Goal: Task Accomplishment & Management: Manage account settings

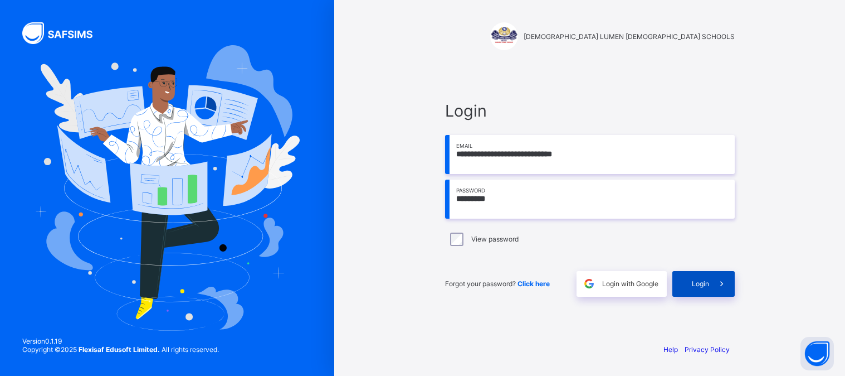
click at [708, 283] on span "Login" at bounding box center [700, 283] width 17 height 8
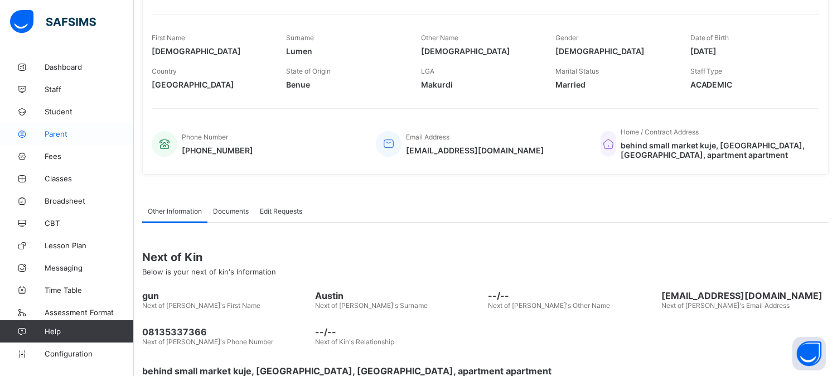
scroll to position [204, 0]
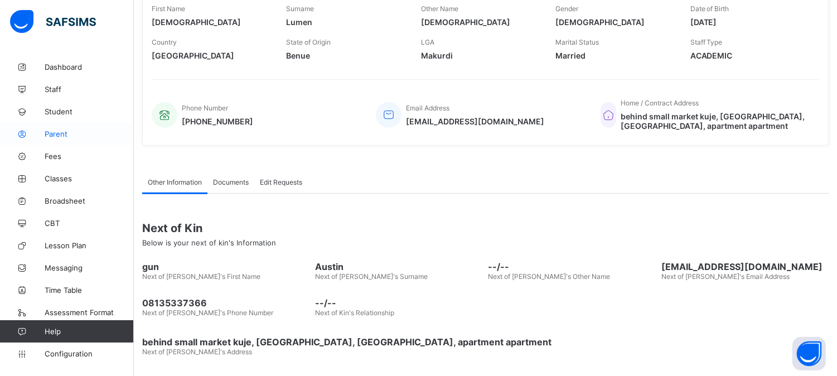
click at [60, 132] on span "Parent" at bounding box center [89, 133] width 89 height 9
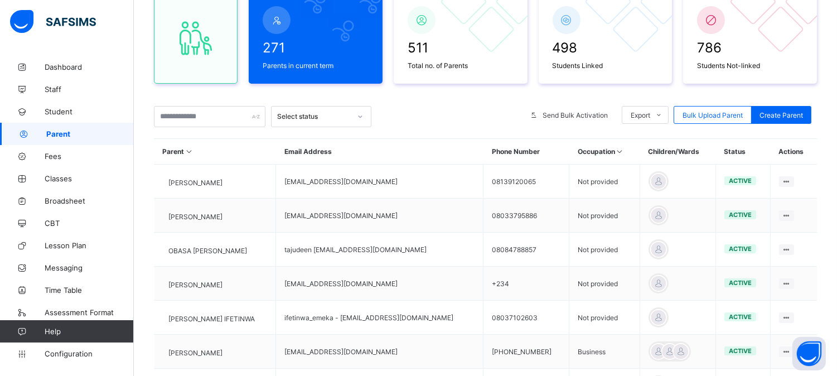
scroll to position [204, 0]
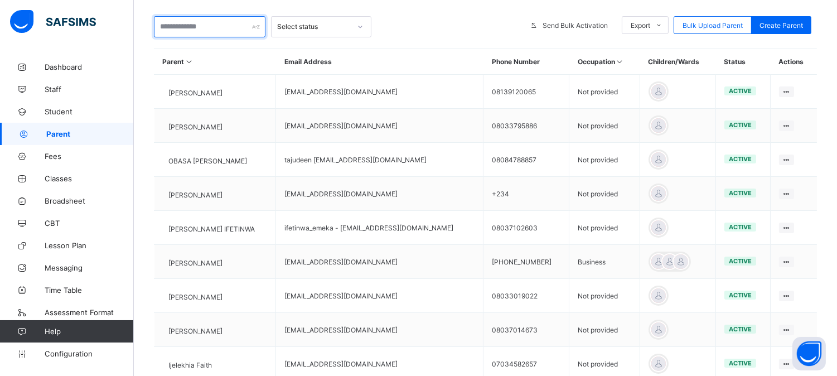
click at [174, 24] on input "text" at bounding box center [209, 26] width 111 height 21
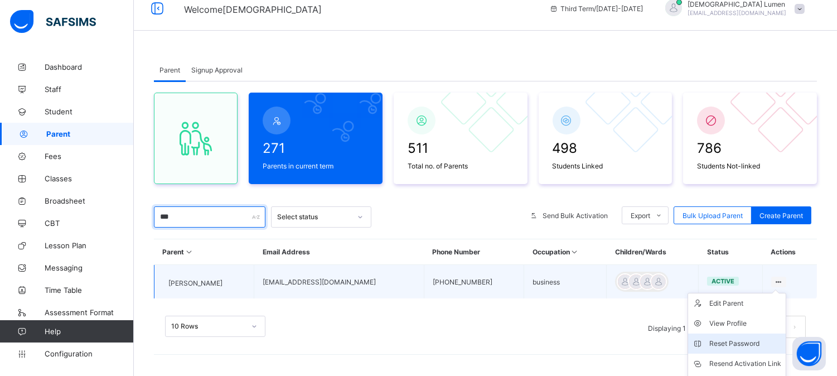
scroll to position [71, 0]
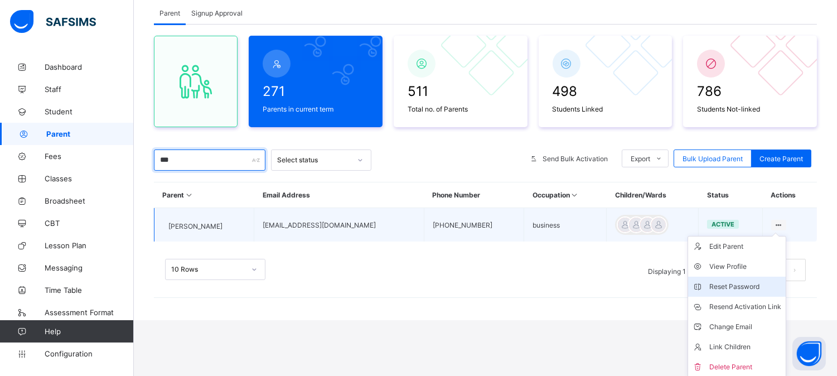
type input "***"
click at [757, 284] on div "Reset Password" at bounding box center [745, 286] width 72 height 11
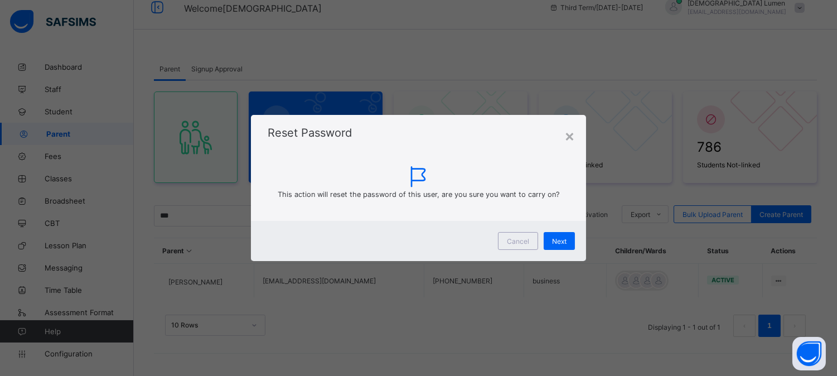
scroll to position [14, 0]
click at [574, 241] on div "Next" at bounding box center [565, 241] width 31 height 18
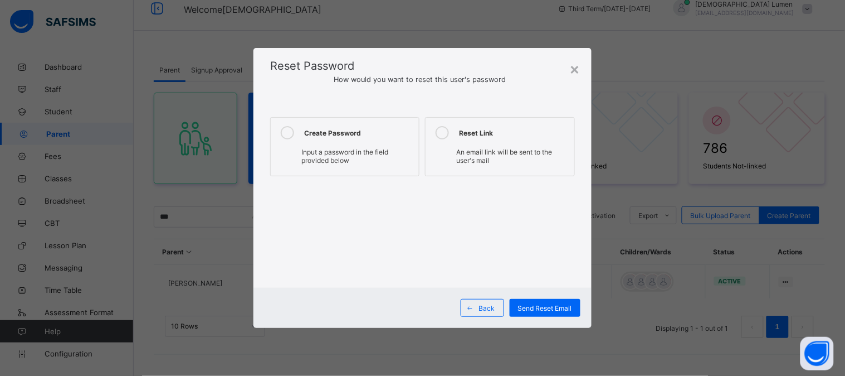
click at [281, 132] on icon at bounding box center [287, 132] width 13 height 13
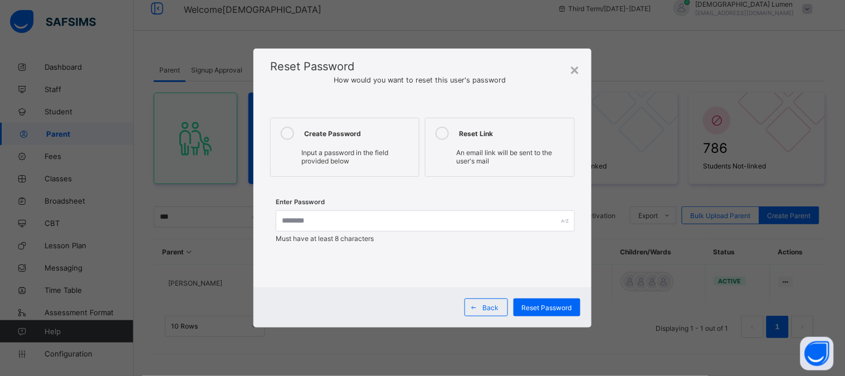
click at [288, 135] on icon at bounding box center [287, 133] width 13 height 13
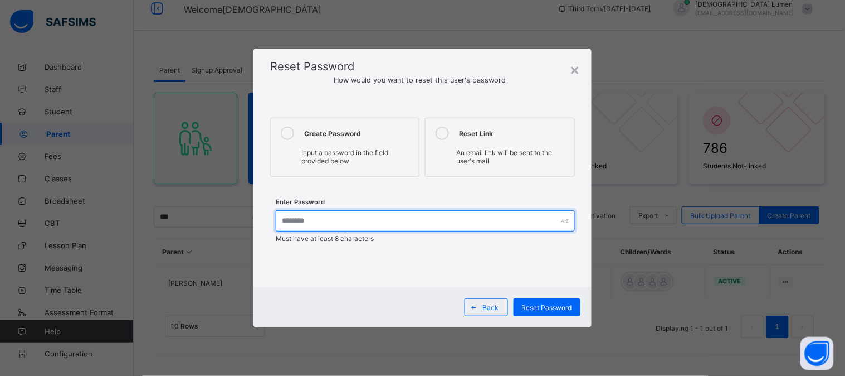
click at [307, 218] on input "text" at bounding box center [425, 220] width 299 height 21
type input "****"
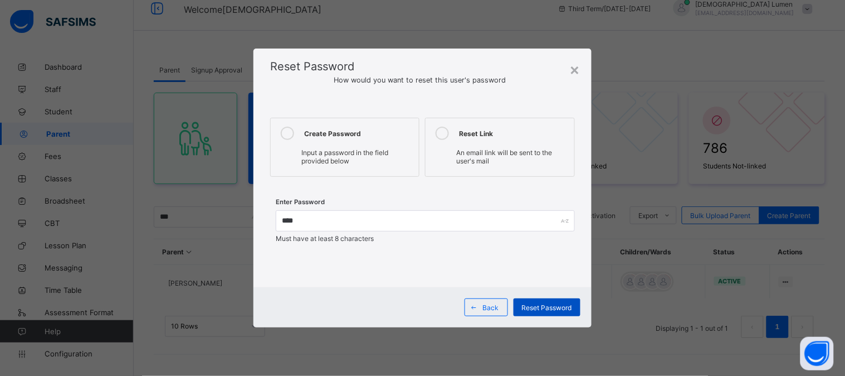
click at [543, 307] on span "Reset Password" at bounding box center [547, 307] width 50 height 8
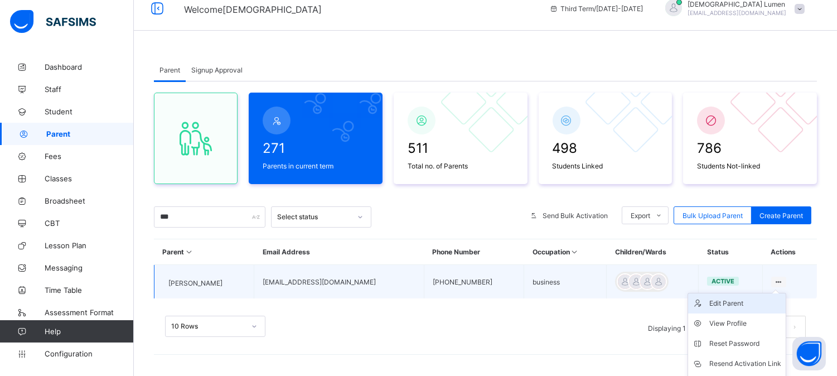
click at [743, 303] on div "Edit Parent" at bounding box center [745, 303] width 72 height 11
select select "**"
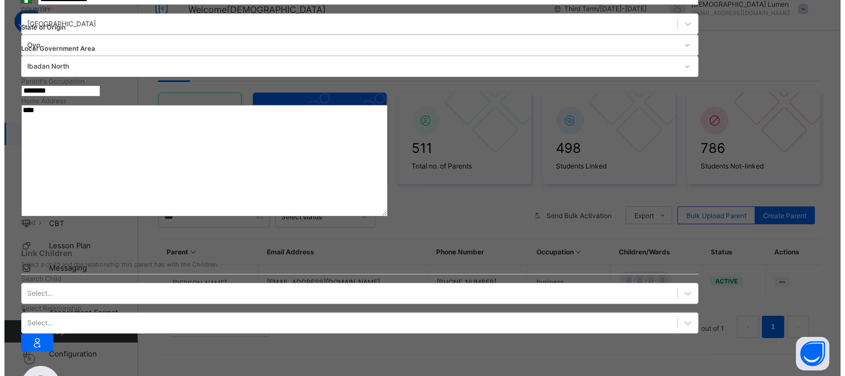
scroll to position [369, 0]
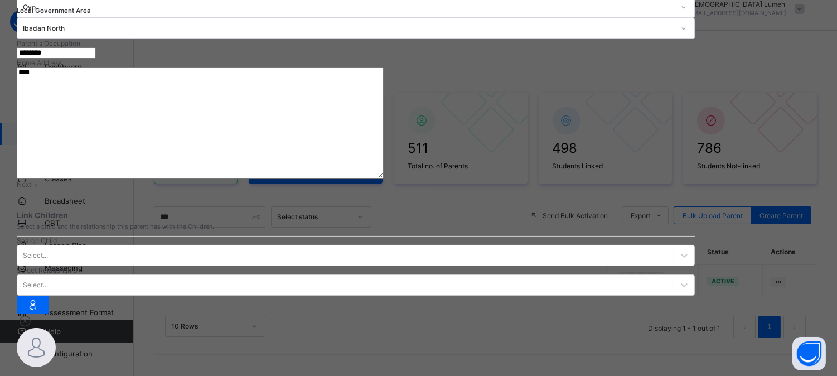
click at [31, 188] on span "Next" at bounding box center [24, 184] width 14 height 8
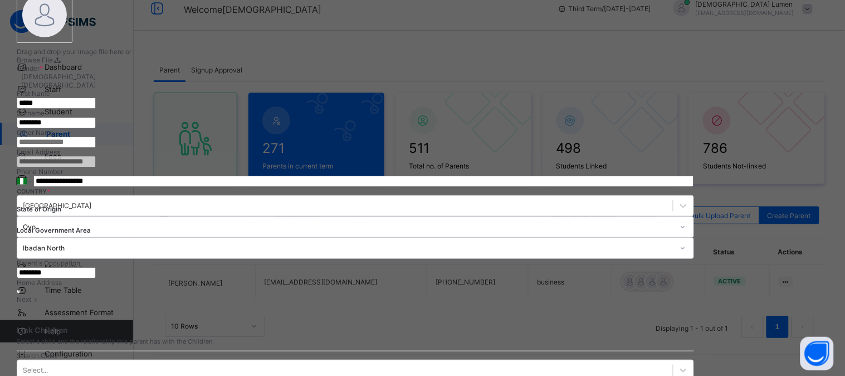
scroll to position [95, 0]
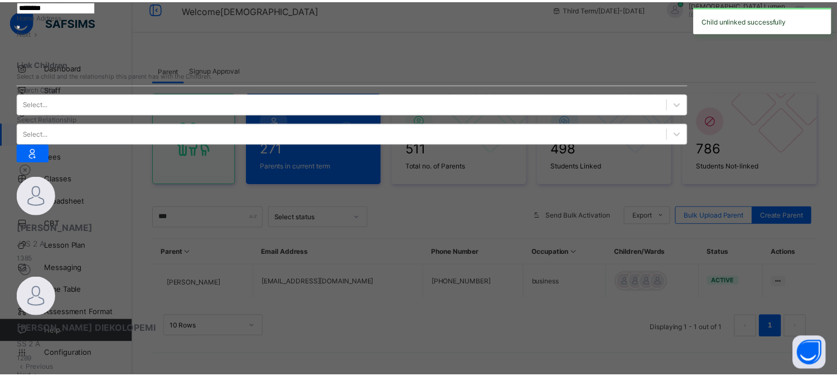
scroll to position [404, 0]
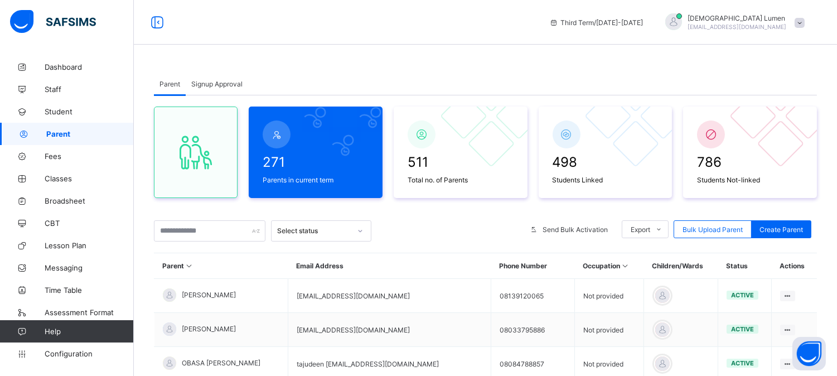
scroll to position [124, 0]
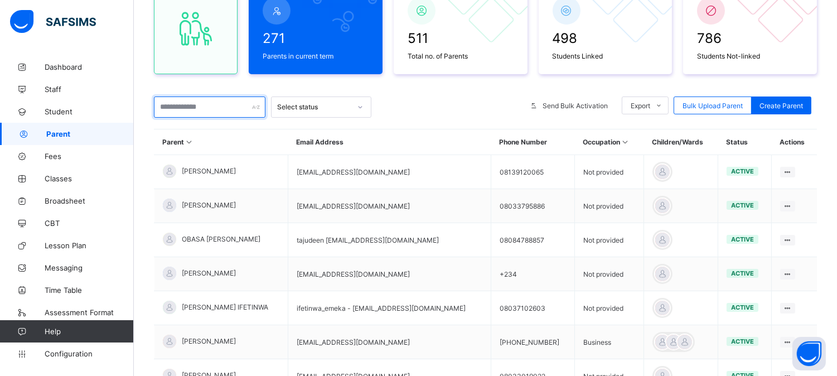
click at [187, 107] on input "text" at bounding box center [209, 106] width 111 height 21
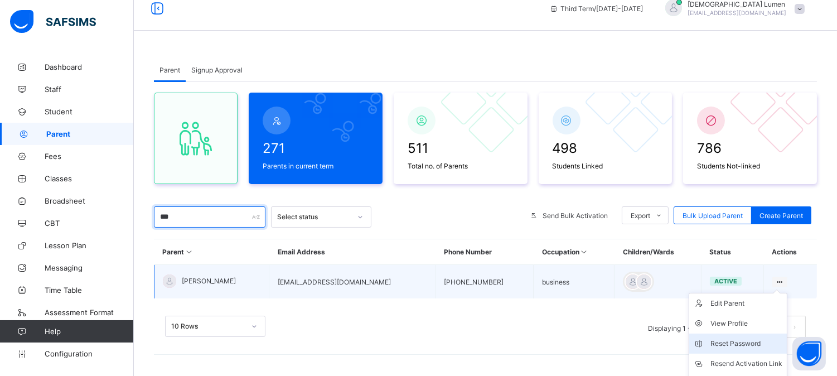
scroll to position [71, 0]
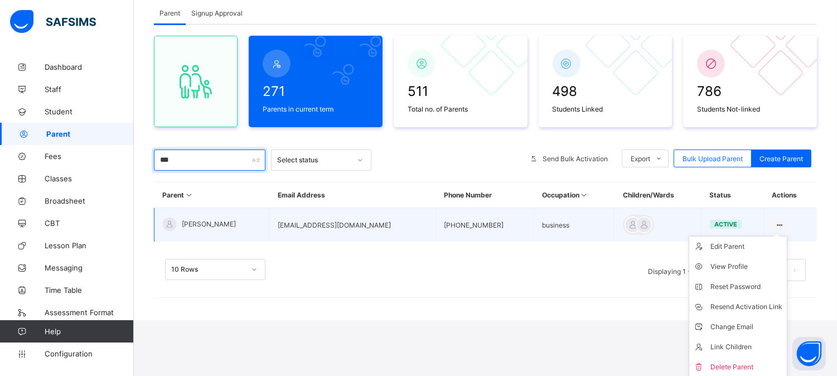
type input "***"
click at [733, 240] on ul "Edit Parent View Profile Reset Password Resend Activation Link Change Email Lin…" at bounding box center [737, 307] width 99 height 142
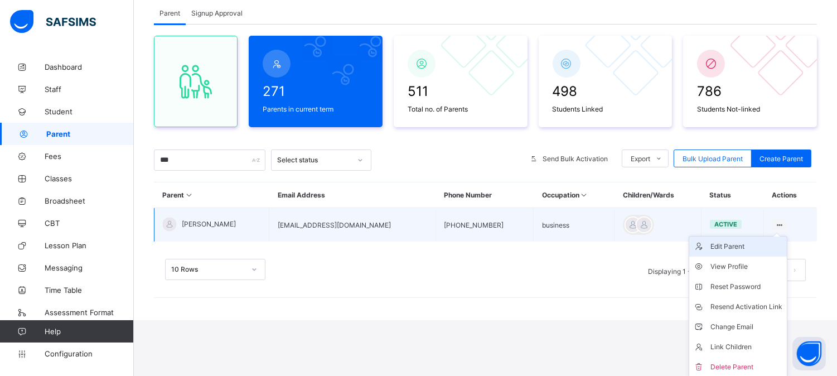
click at [733, 242] on div "Edit Parent" at bounding box center [746, 246] width 72 height 11
select select "**"
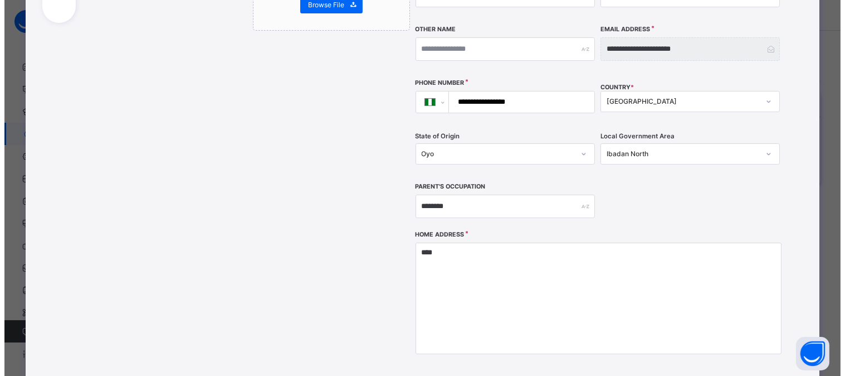
scroll to position [309, 0]
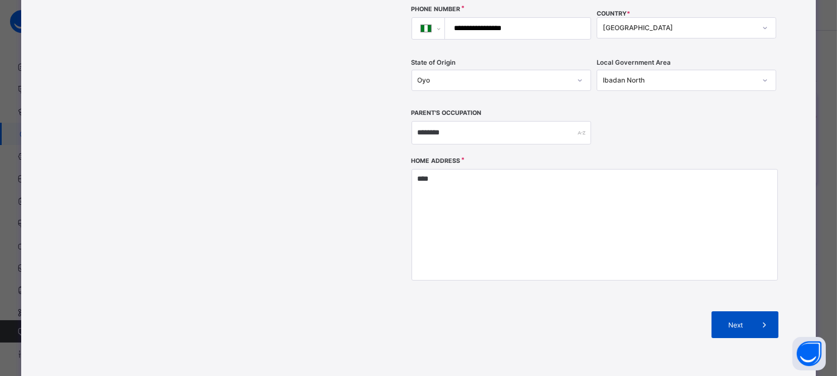
click at [737, 320] on span "Next" at bounding box center [735, 324] width 32 height 8
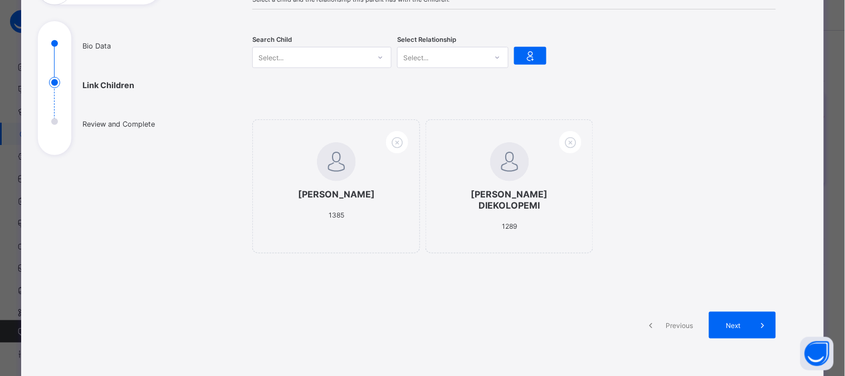
scroll to position [61, 0]
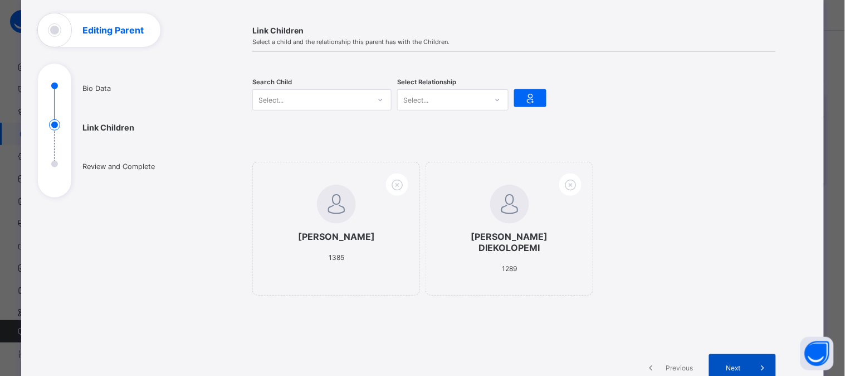
click at [738, 357] on div "Next" at bounding box center [742, 367] width 67 height 27
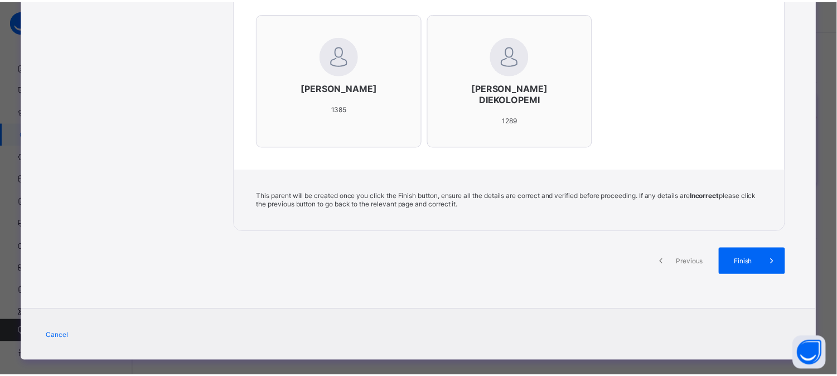
scroll to position [397, 0]
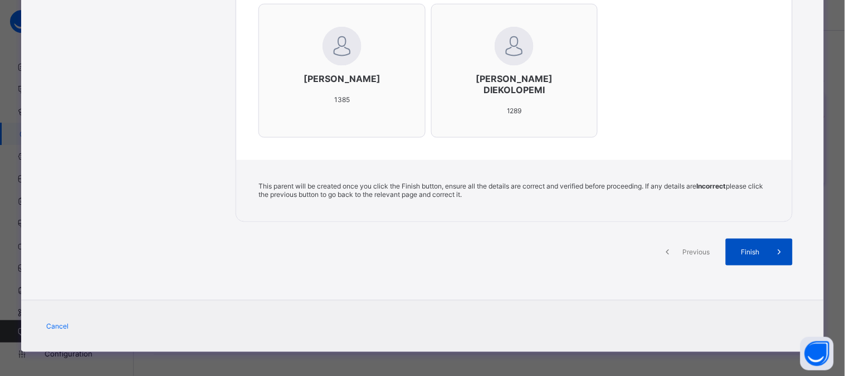
click at [760, 251] on span "Finish" at bounding box center [751, 252] width 32 height 8
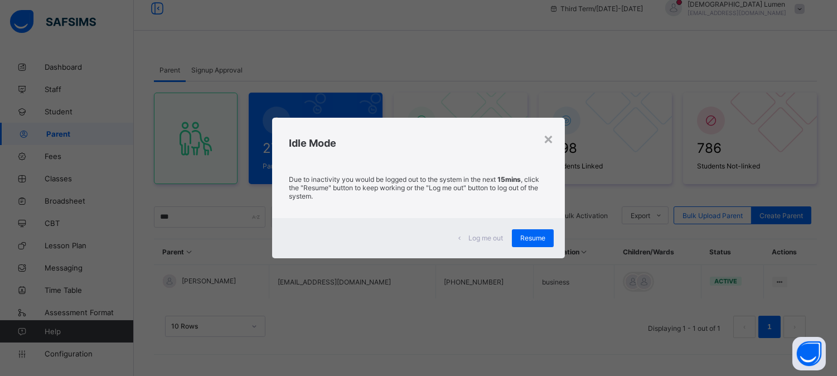
click at [537, 235] on span "Resume" at bounding box center [532, 238] width 25 height 8
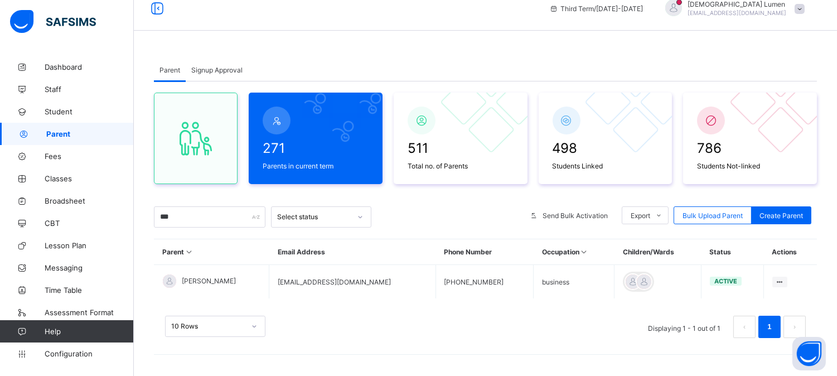
click at [536, 239] on th "Occupation" at bounding box center [573, 252] width 81 height 26
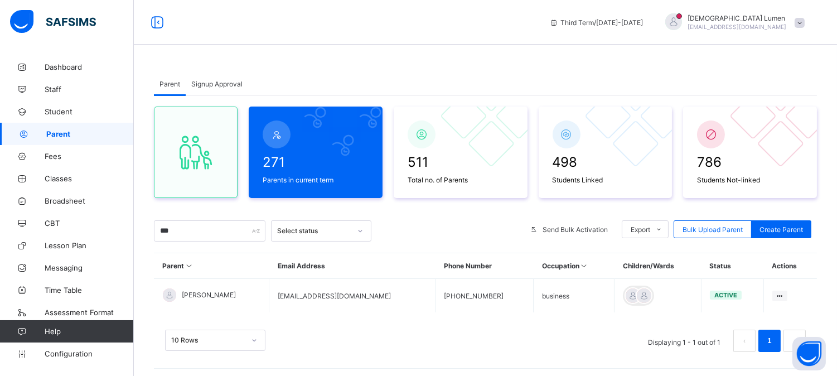
scroll to position [14, 0]
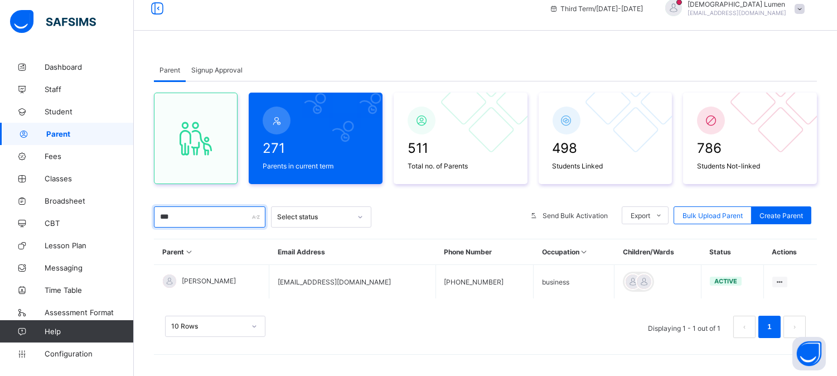
click at [191, 216] on input "***" at bounding box center [209, 216] width 111 height 21
type input "*"
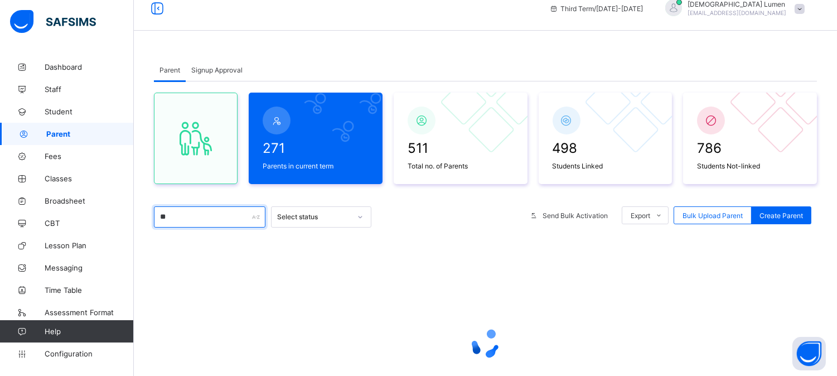
type input "*"
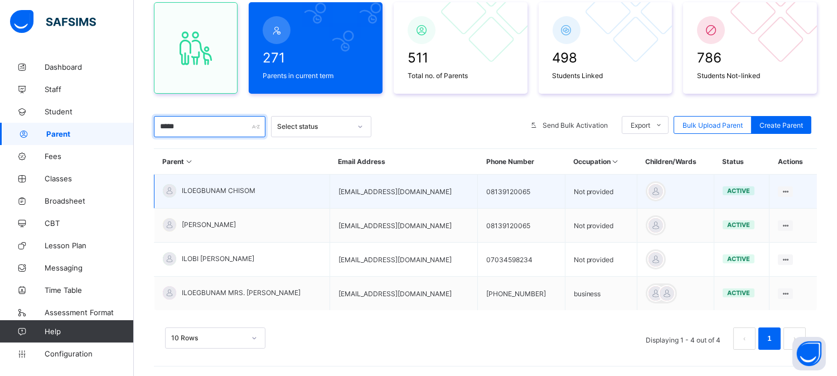
scroll to position [117, 0]
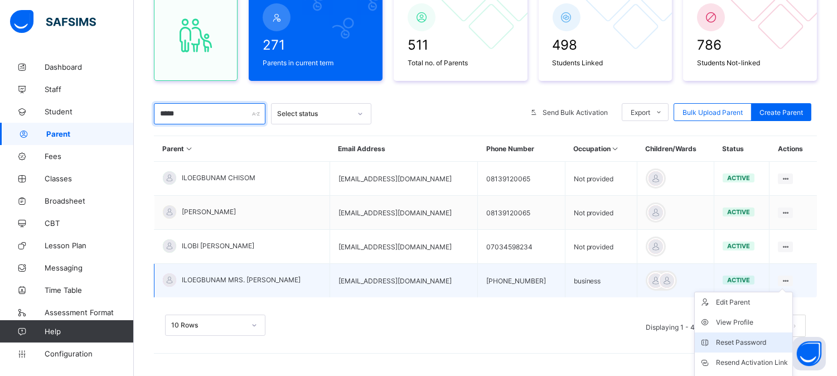
type input "*****"
click at [745, 338] on div "Reset Password" at bounding box center [752, 342] width 72 height 11
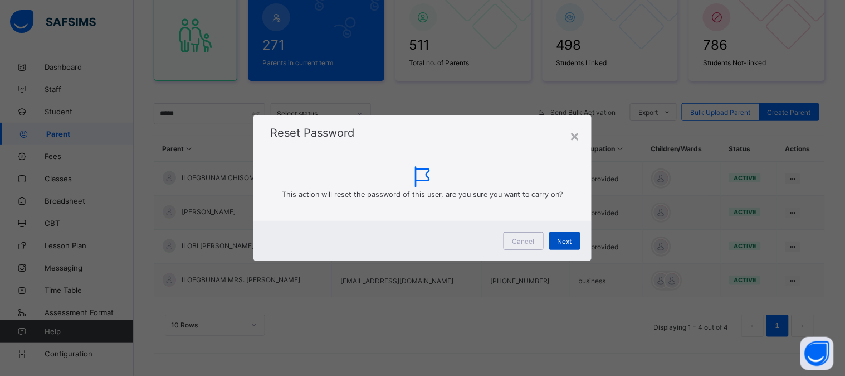
click at [570, 243] on span "Next" at bounding box center [565, 241] width 14 height 8
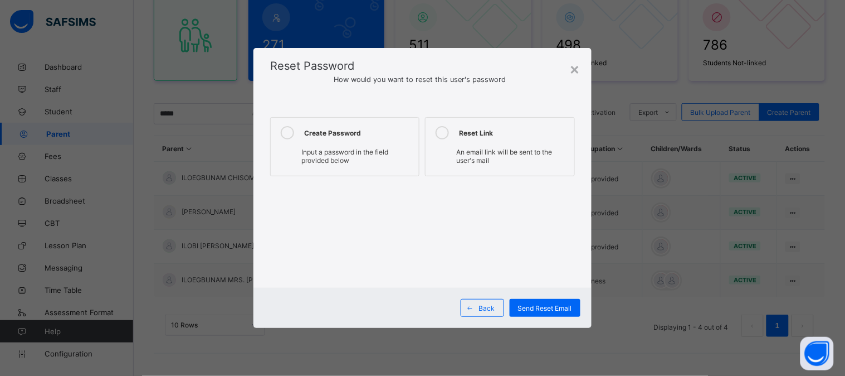
click at [285, 133] on icon at bounding box center [287, 132] width 13 height 13
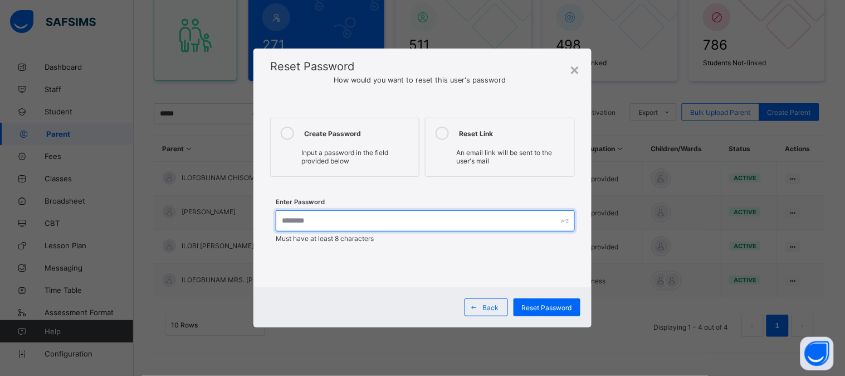
click at [302, 221] on input "text" at bounding box center [425, 220] width 299 height 21
type input "****"
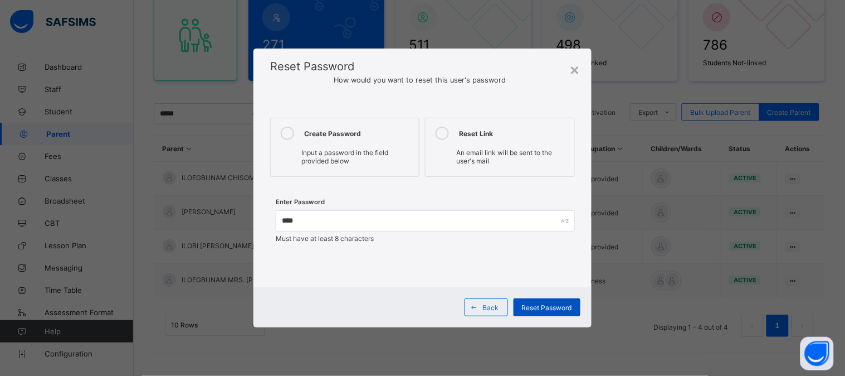
click at [549, 303] on span "Reset Password" at bounding box center [547, 307] width 50 height 8
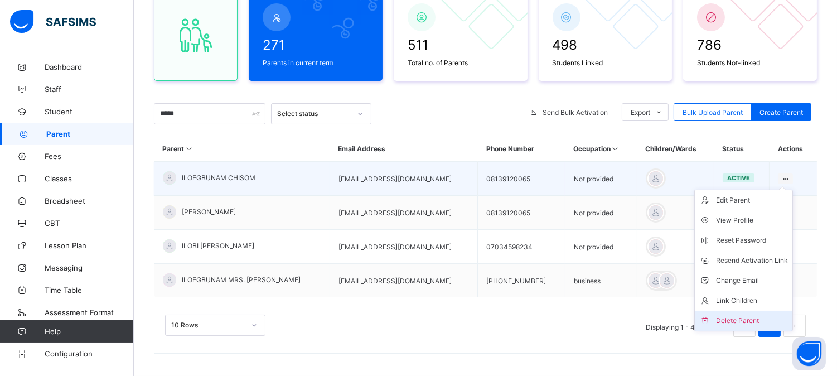
click at [734, 317] on div "Delete Parent" at bounding box center [752, 320] width 72 height 11
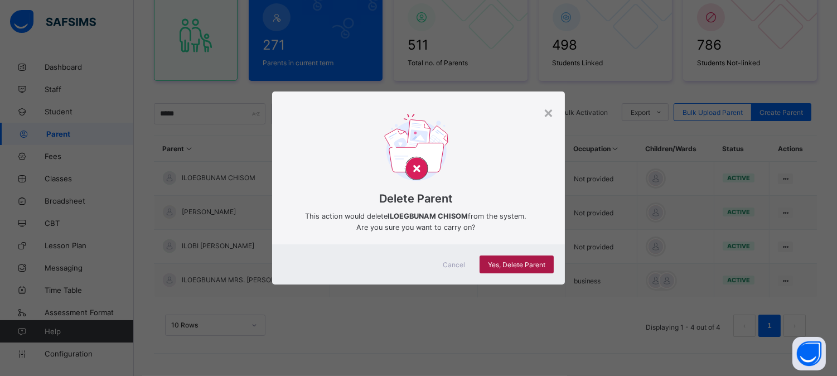
click at [504, 265] on span "Yes, Delete Parent" at bounding box center [516, 264] width 57 height 8
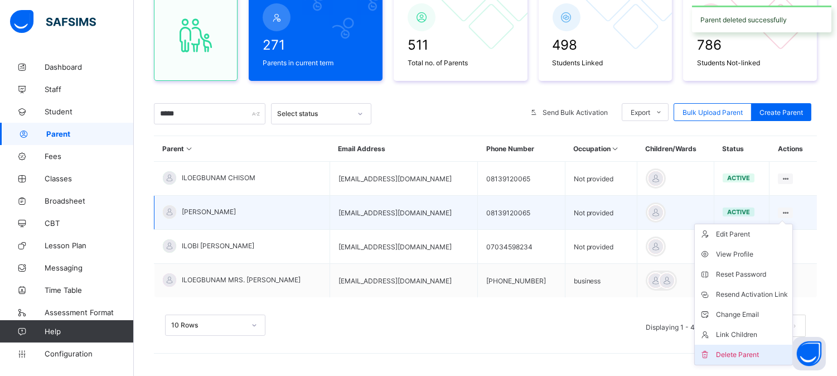
click at [744, 349] on div "Delete Parent" at bounding box center [752, 354] width 72 height 11
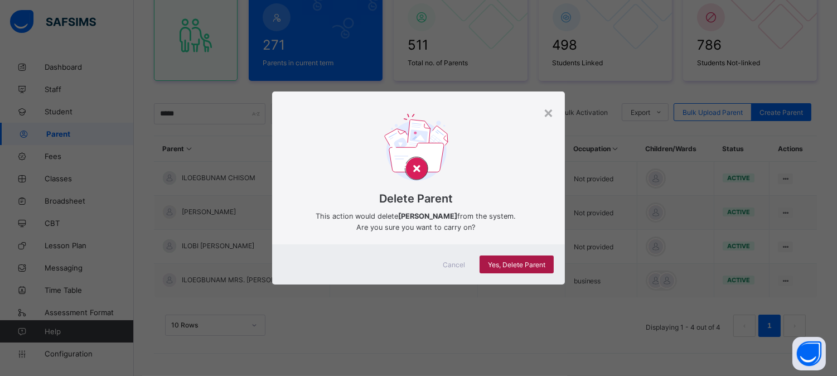
click at [517, 264] on span "Yes, Delete Parent" at bounding box center [516, 264] width 57 height 8
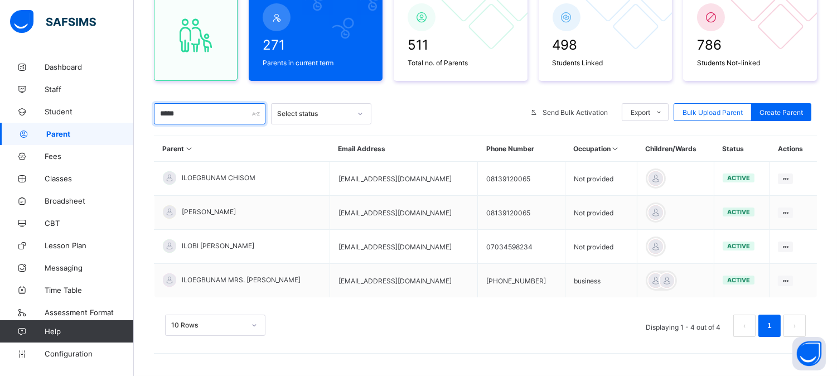
click at [188, 115] on input "*****" at bounding box center [209, 113] width 111 height 21
type input "*"
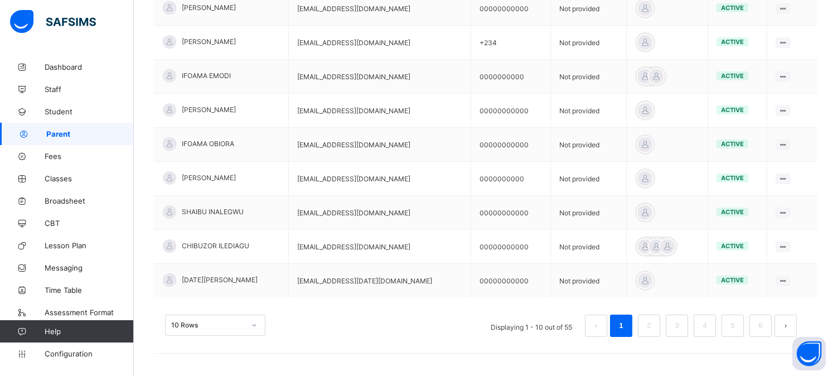
scroll to position [0, 0]
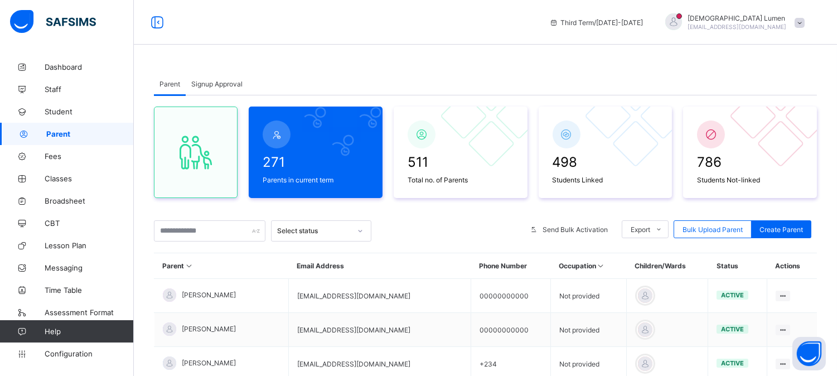
click at [502, 43] on div "Third Term / [DATE]-[DATE] Sanctus Lumen [EMAIL_ADDRESS][DOMAIN_NAME]" at bounding box center [418, 22] width 837 height 45
